Goal: Obtain resource: Download file/media

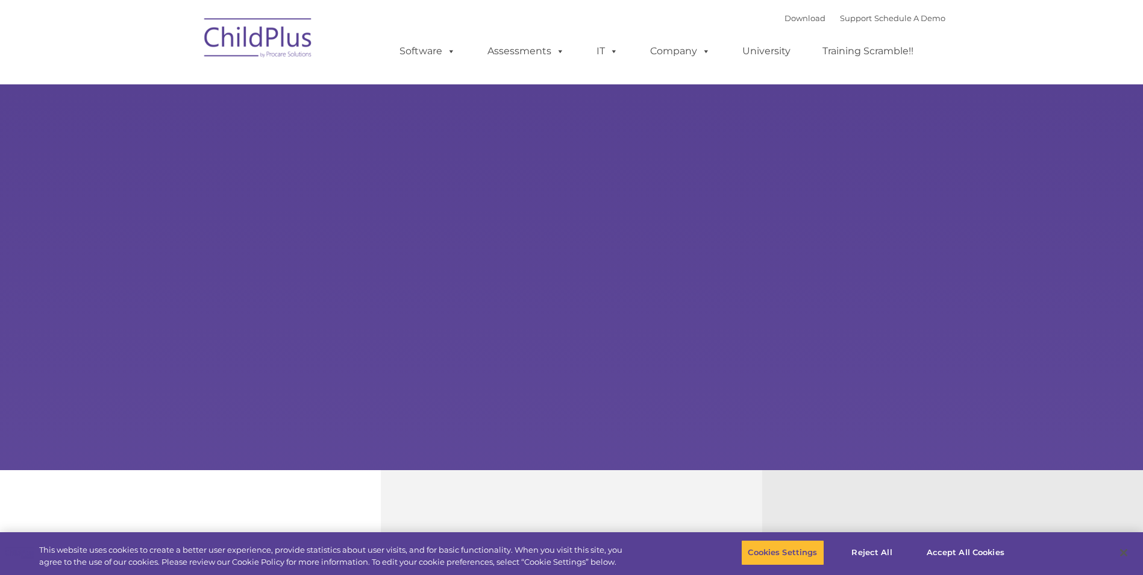
select select "MEDIUM"
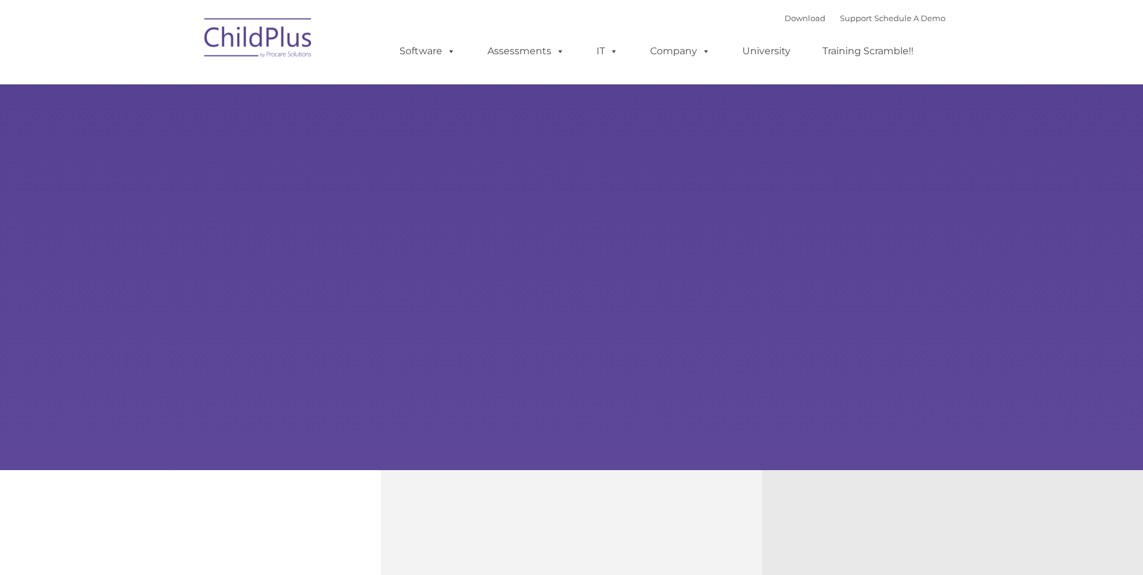
type input ""
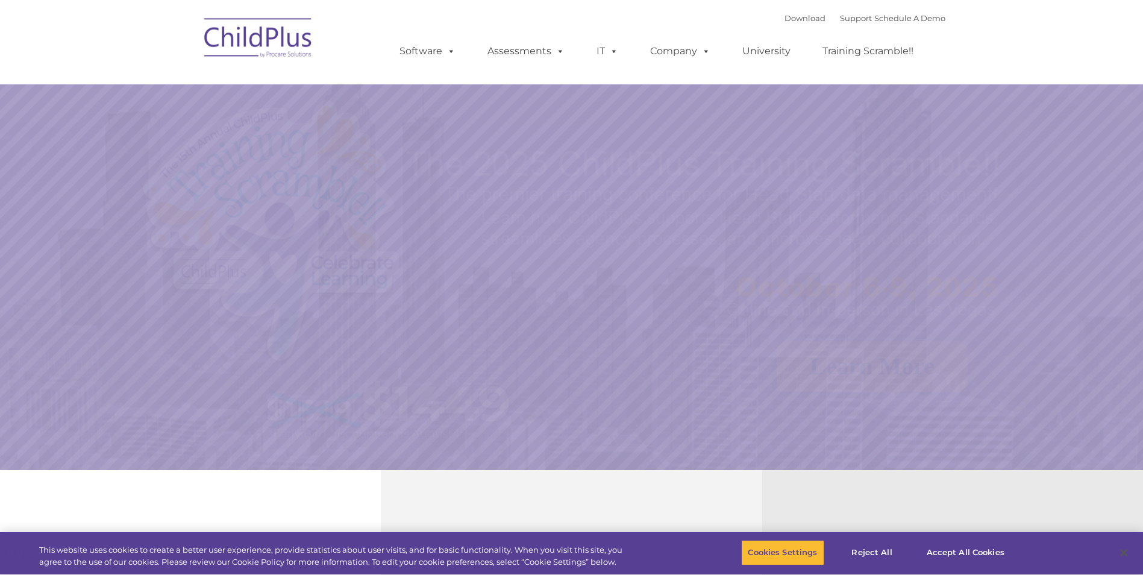
select select "MEDIUM"
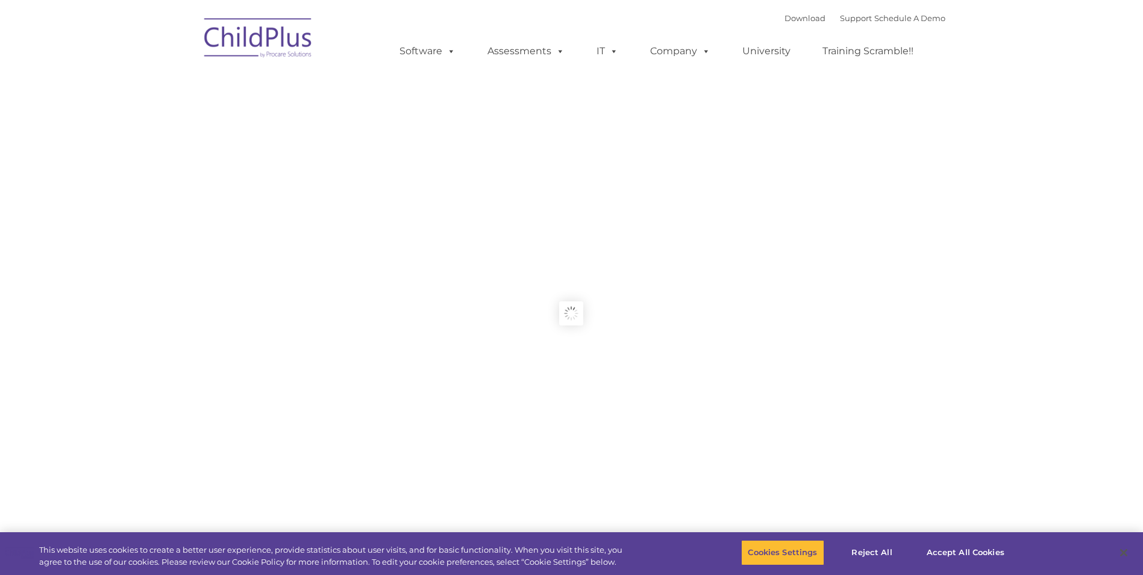
type input ""
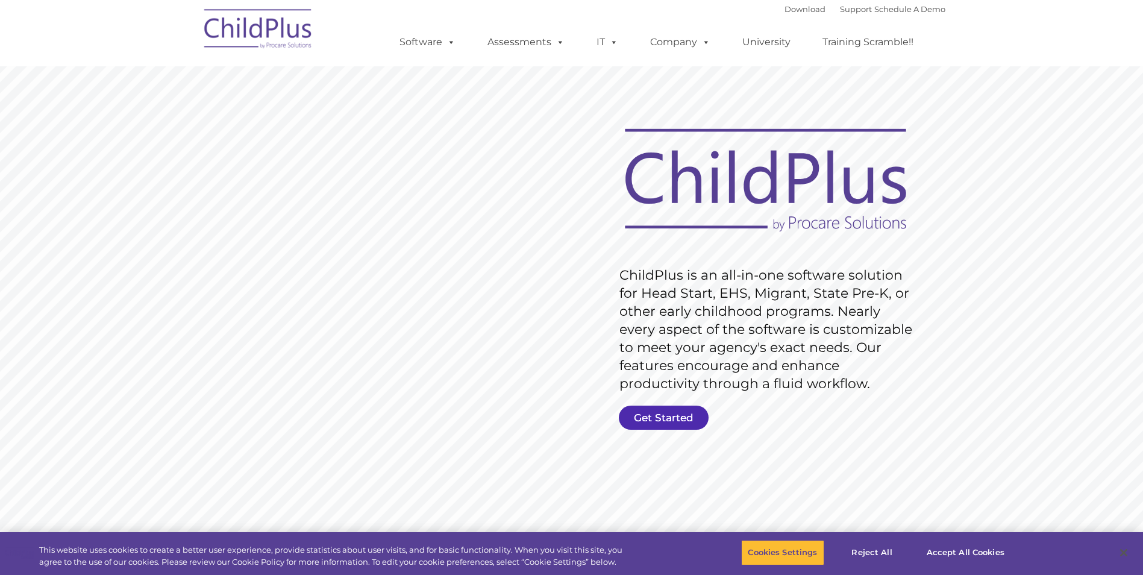
click at [663, 414] on link "Get Started" at bounding box center [664, 418] width 90 height 24
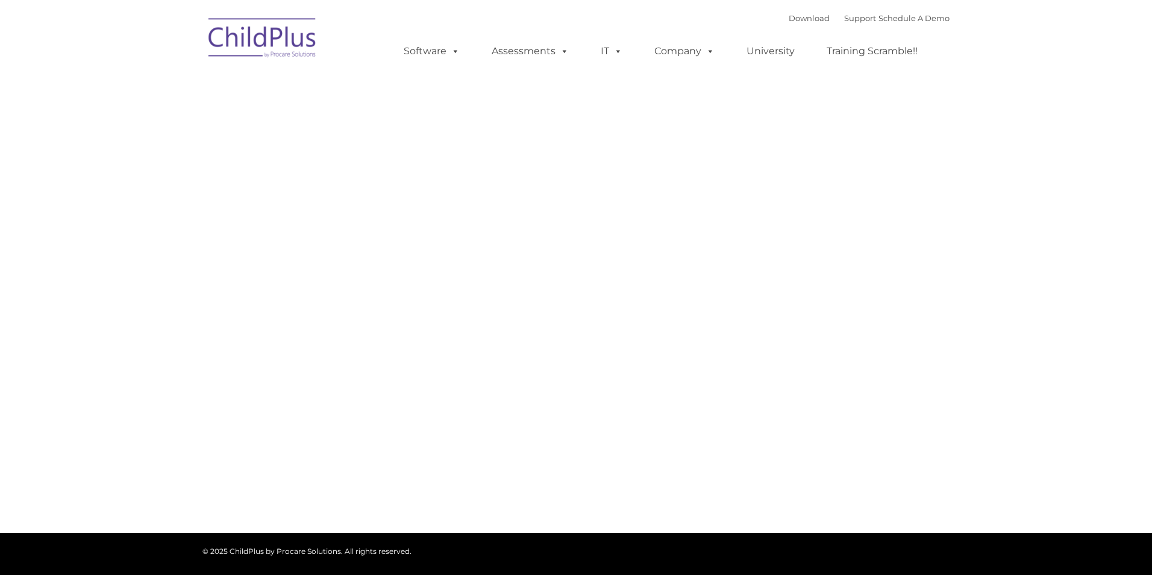
type input ""
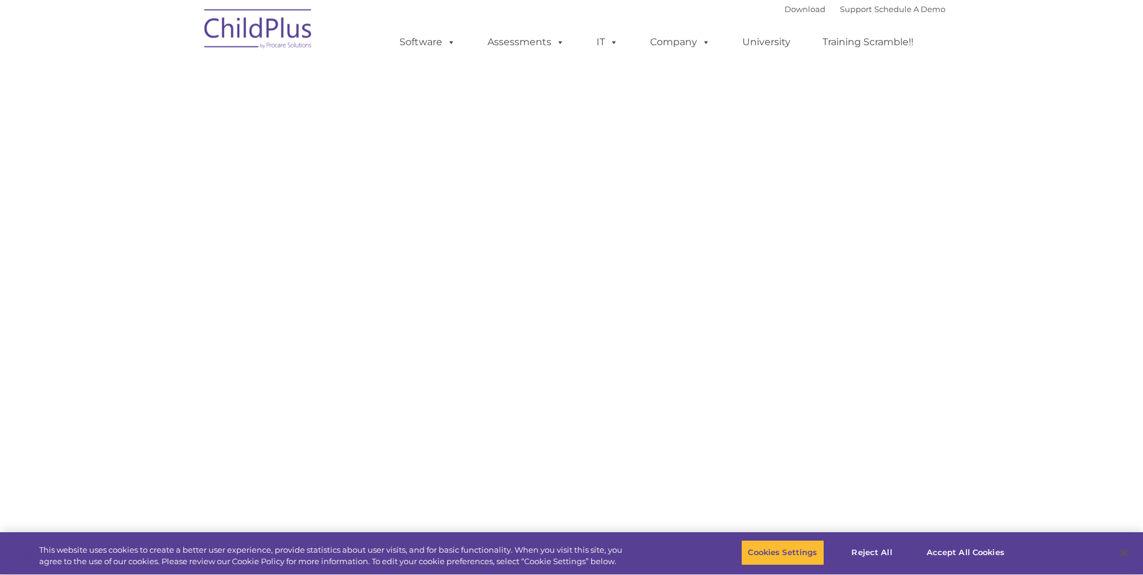
select select "MEDIUM"
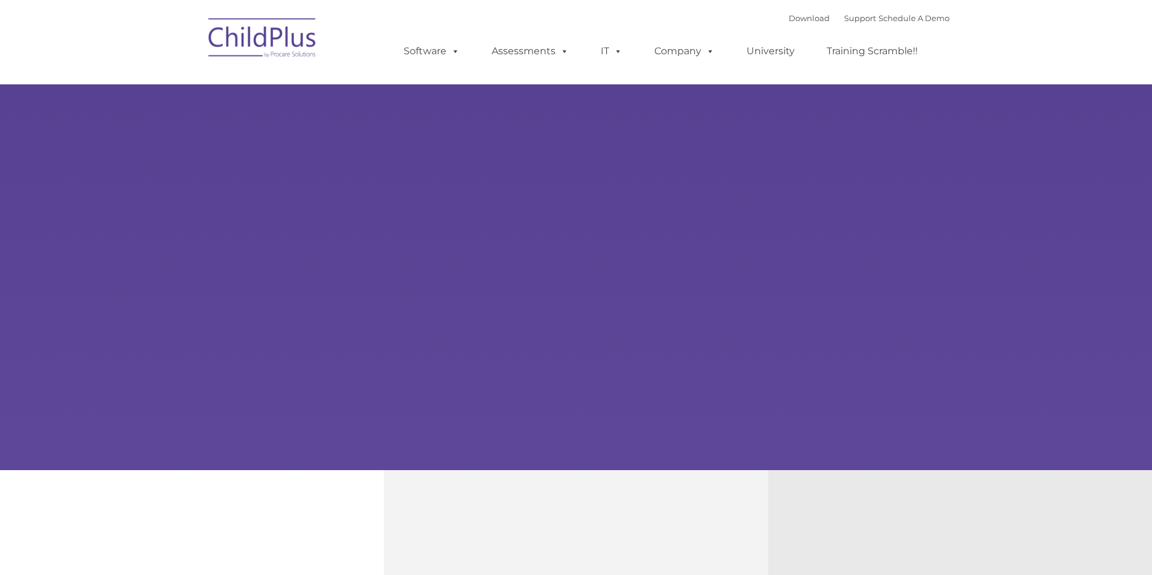
type input ""
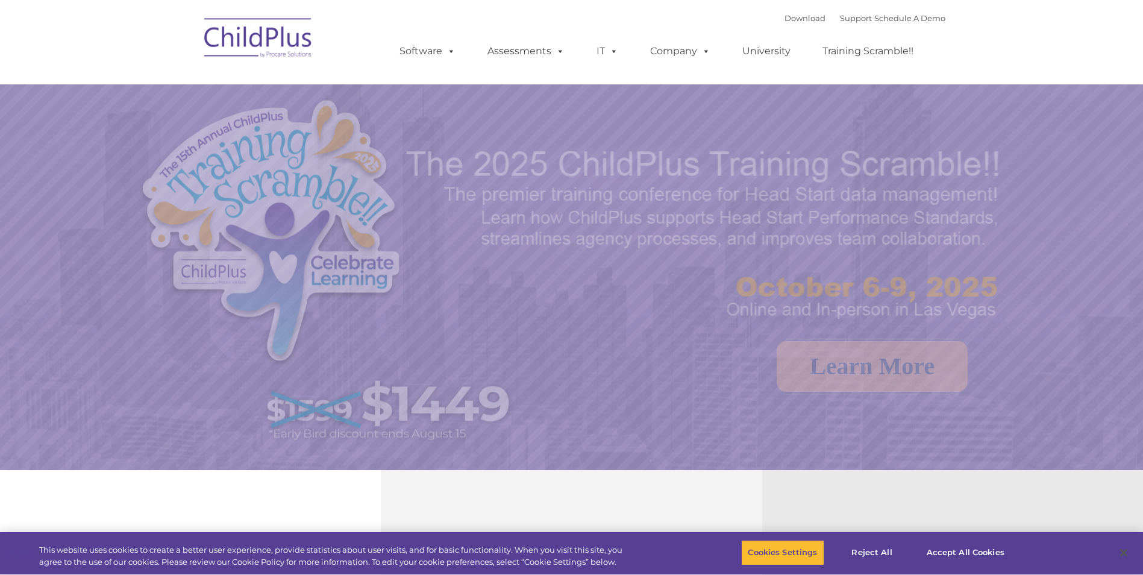
select select "MEDIUM"
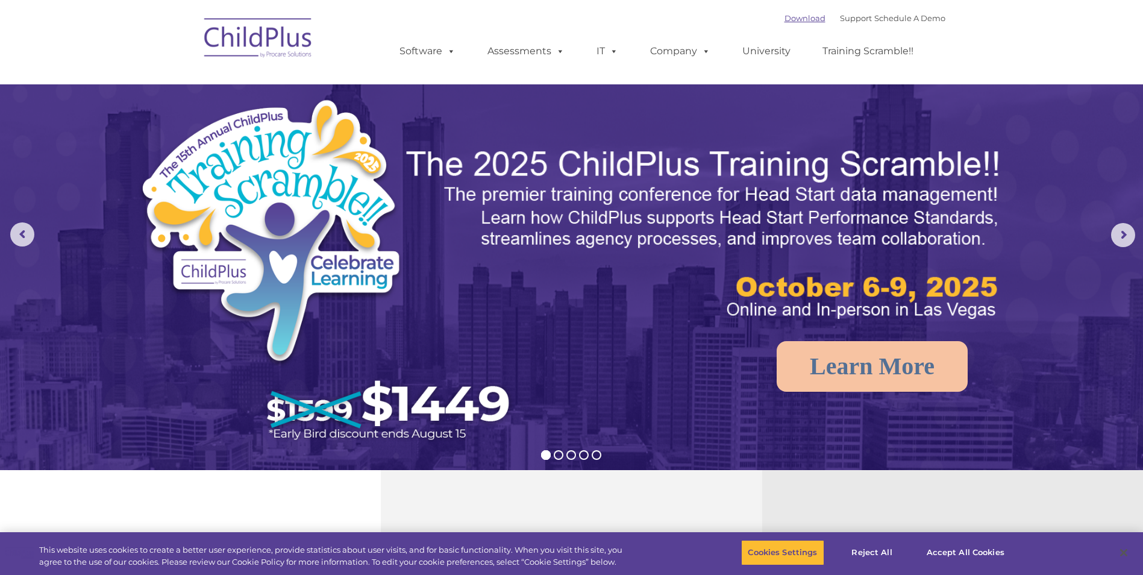
click at [785, 15] on link "Download" at bounding box center [805, 18] width 41 height 10
